Goal: Transaction & Acquisition: Purchase product/service

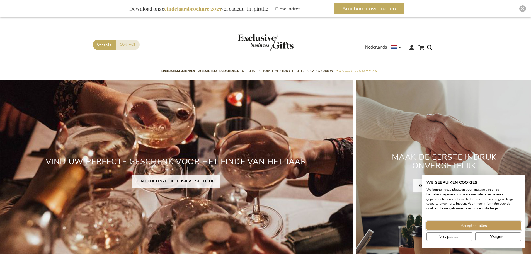
click at [450, 223] on button "Accepteer alles" at bounding box center [473, 225] width 95 height 9
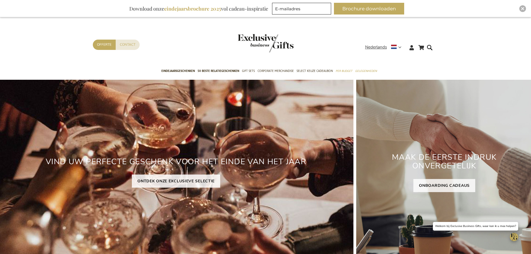
click at [216, 183] on link "ONTDEK ONZE EXCLUSIEVE SELECTIE" at bounding box center [176, 180] width 88 height 13
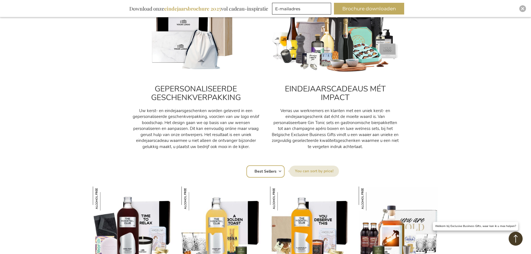
scroll to position [251, 0]
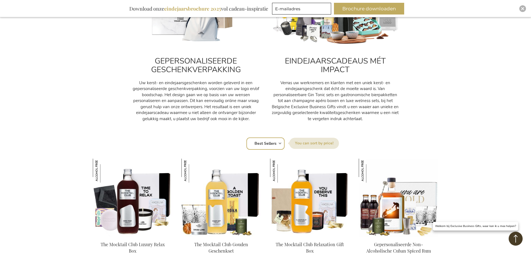
click at [275, 140] on select "Positie Best Sellers Meest bekeken Nieuw Biggest Saving Price: low to high Pric…" at bounding box center [265, 143] width 38 height 12
select select "price_desc"
click at [246, 137] on select "Positie Best Sellers Meest bekeken Nieuw Biggest Saving Price: low to high Pric…" at bounding box center [265, 143] width 38 height 12
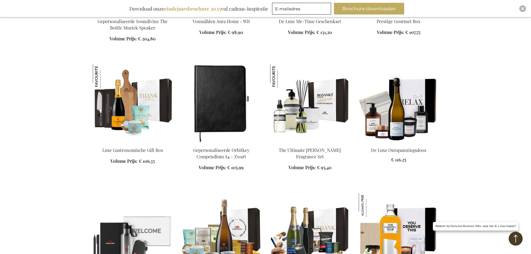
scroll to position [557, 0]
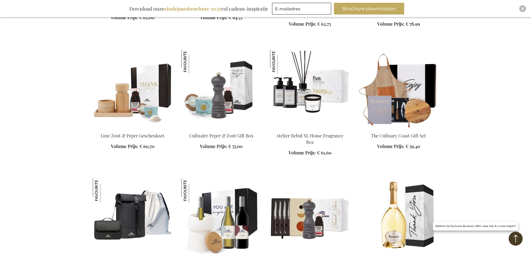
scroll to position [1058, 0]
